Goal: Task Accomplishment & Management: Use online tool/utility

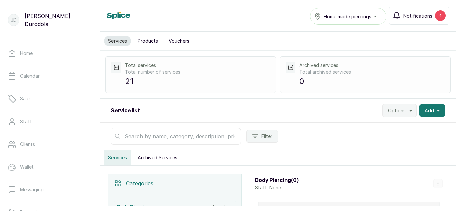
click at [408, 109] on icon "button" at bounding box center [410, 110] width 5 height 5
click at [380, 143] on span "Import Services" at bounding box center [379, 142] width 64 height 8
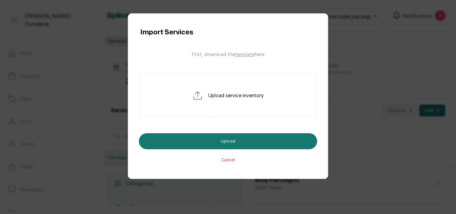
click at [236, 104] on div "Upload service inventory" at bounding box center [228, 95] width 178 height 43
click at [225, 101] on input "file" at bounding box center [213, 106] width 43 height 32
type input "C:\fakepath\service_import_template.csv"
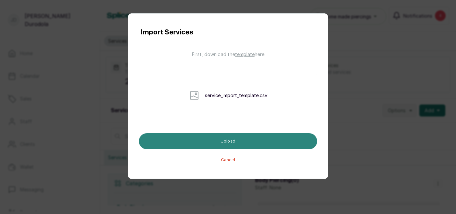
click at [251, 144] on button "Upload" at bounding box center [228, 141] width 178 height 16
